Goal: Information Seeking & Learning: Understand process/instructions

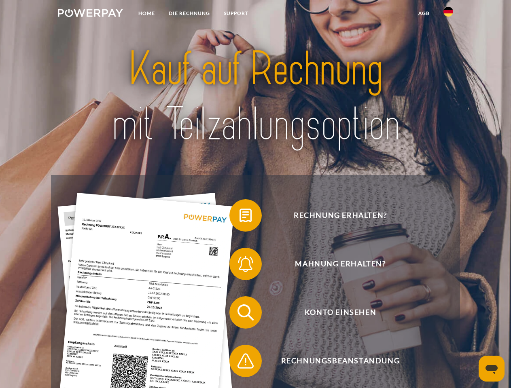
click at [90, 14] on img at bounding box center [90, 13] width 65 height 8
click at [448, 14] on img at bounding box center [448, 12] width 10 height 10
click at [424, 13] on link "agb" at bounding box center [423, 13] width 25 height 15
click at [239, 217] on span at bounding box center [233, 215] width 40 height 40
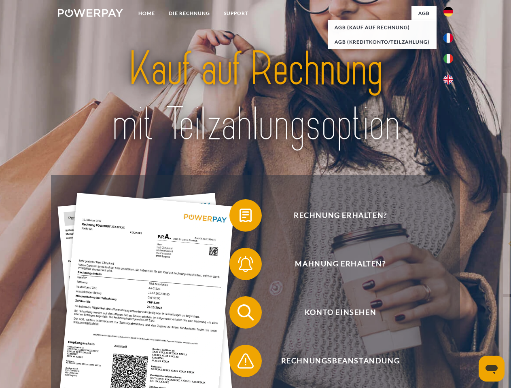
click at [239, 266] on span at bounding box center [233, 264] width 40 height 40
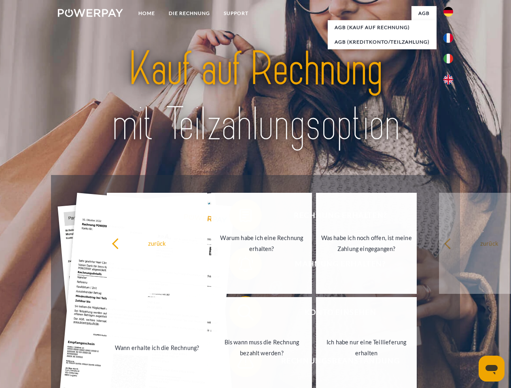
click at [239, 314] on link "Bis wann muss die Rechnung bezahlt werden?" at bounding box center [261, 347] width 101 height 101
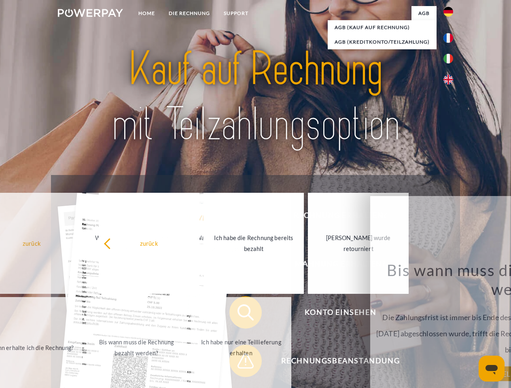
click at [239, 363] on link "Ich habe nur eine Teillieferung erhalten" at bounding box center [241, 347] width 101 height 101
click at [491, 369] on icon "Messaging-Fenster öffnen" at bounding box center [491, 370] width 12 height 10
